Goal: Task Accomplishment & Management: Use online tool/utility

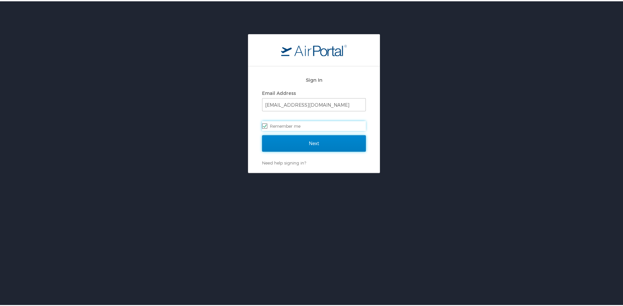
click at [327, 137] on input "Next" at bounding box center [314, 142] width 104 height 16
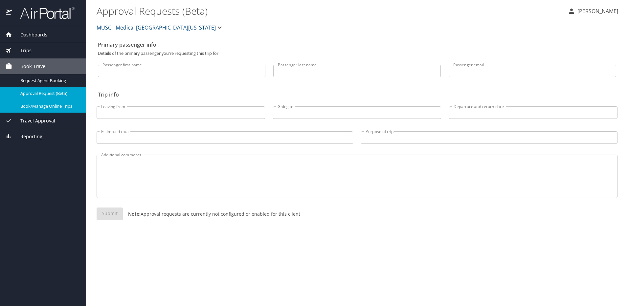
click at [52, 105] on span "Book/Manage Online Trips" at bounding box center [49, 106] width 58 height 6
